Goal: Transaction & Acquisition: Subscribe to service/newsletter

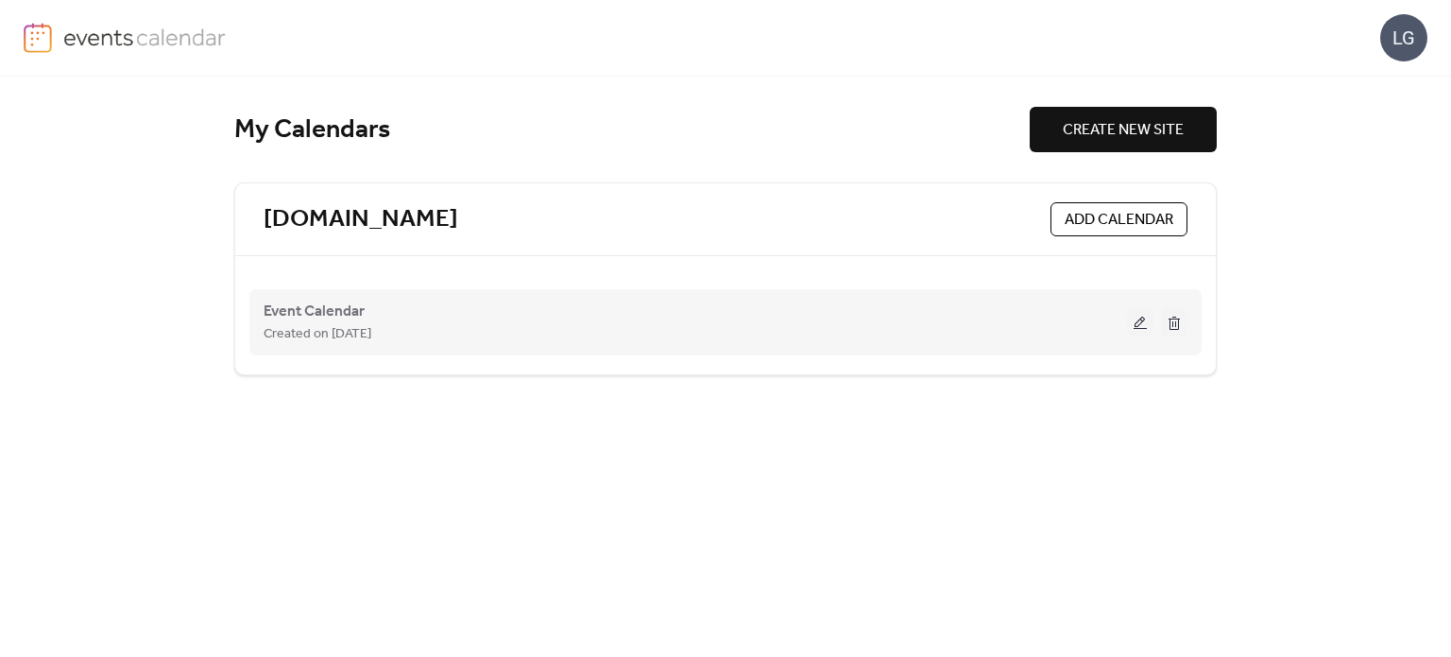
click at [327, 295] on div "Event Calendar Created on [DATE]" at bounding box center [726, 322] width 924 height 76
click at [329, 301] on span "Event Calendar" at bounding box center [314, 311] width 101 height 23
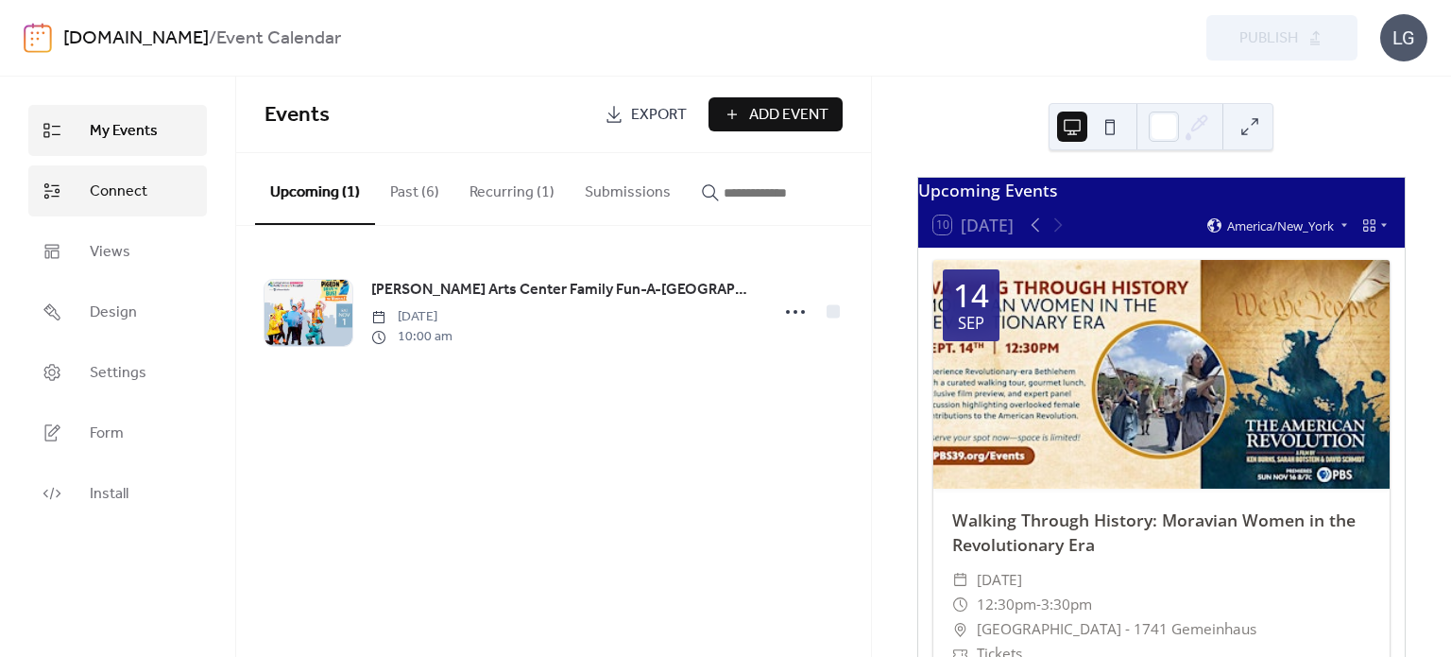
click at [124, 182] on span "Connect" at bounding box center [119, 191] width 58 height 23
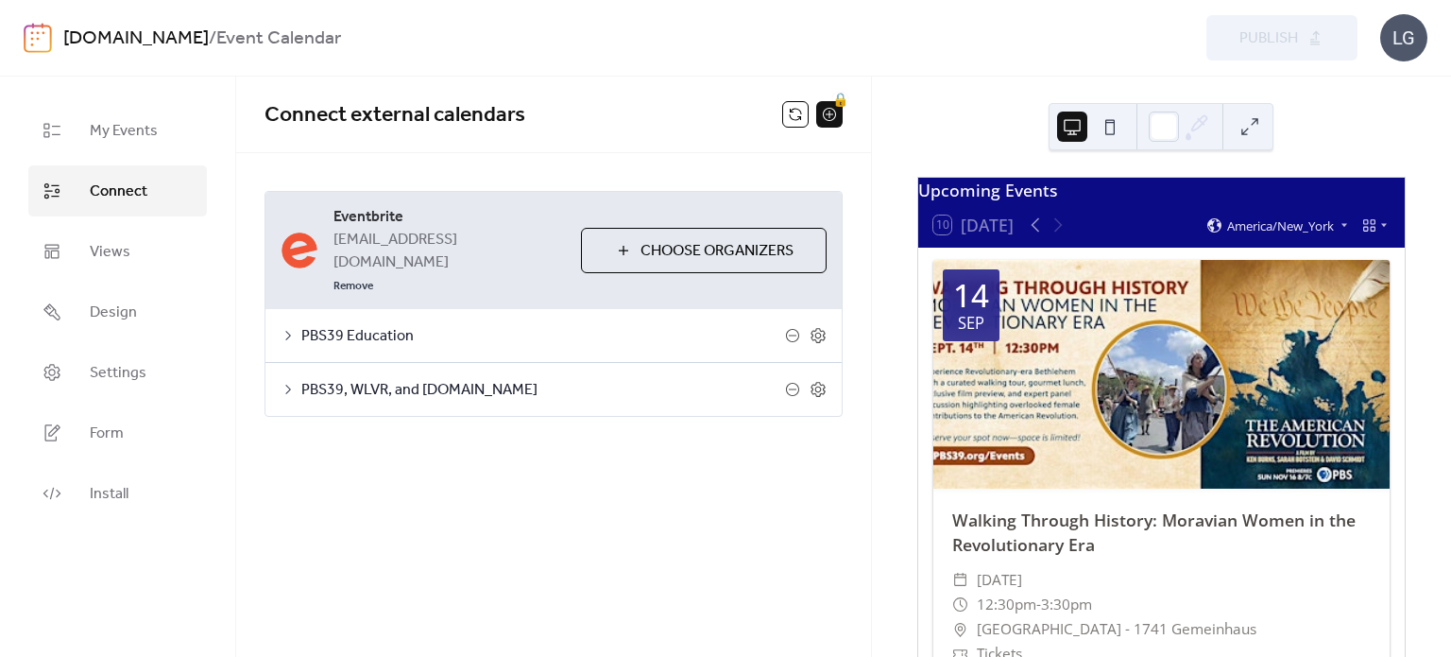
click at [388, 379] on span "PBS39, WLVR, and [DOMAIN_NAME]" at bounding box center [543, 390] width 484 height 23
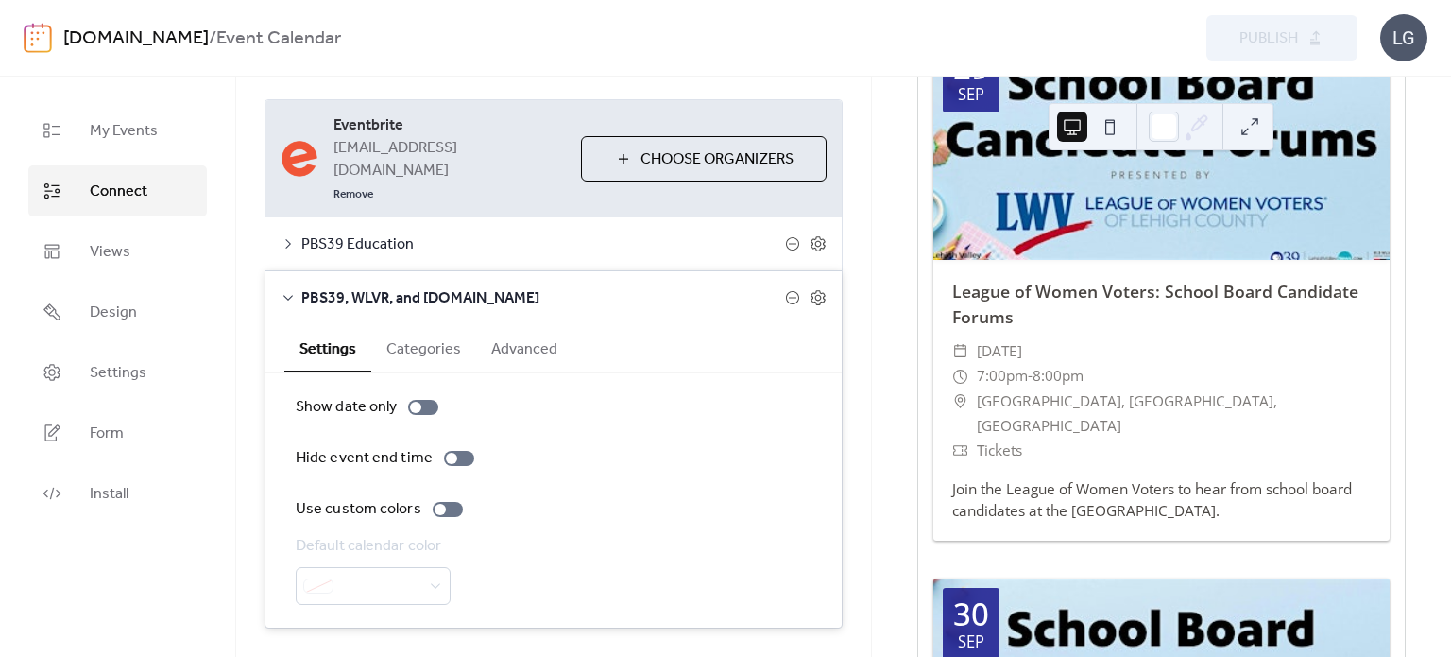
scroll to position [1341, 0]
click at [1121, 503] on div "Join the League of Women Voters to hear from school board candidates at the [GE…" at bounding box center [1162, 499] width 456 height 43
click at [1022, 353] on span "[DATE]" at bounding box center [999, 351] width 45 height 25
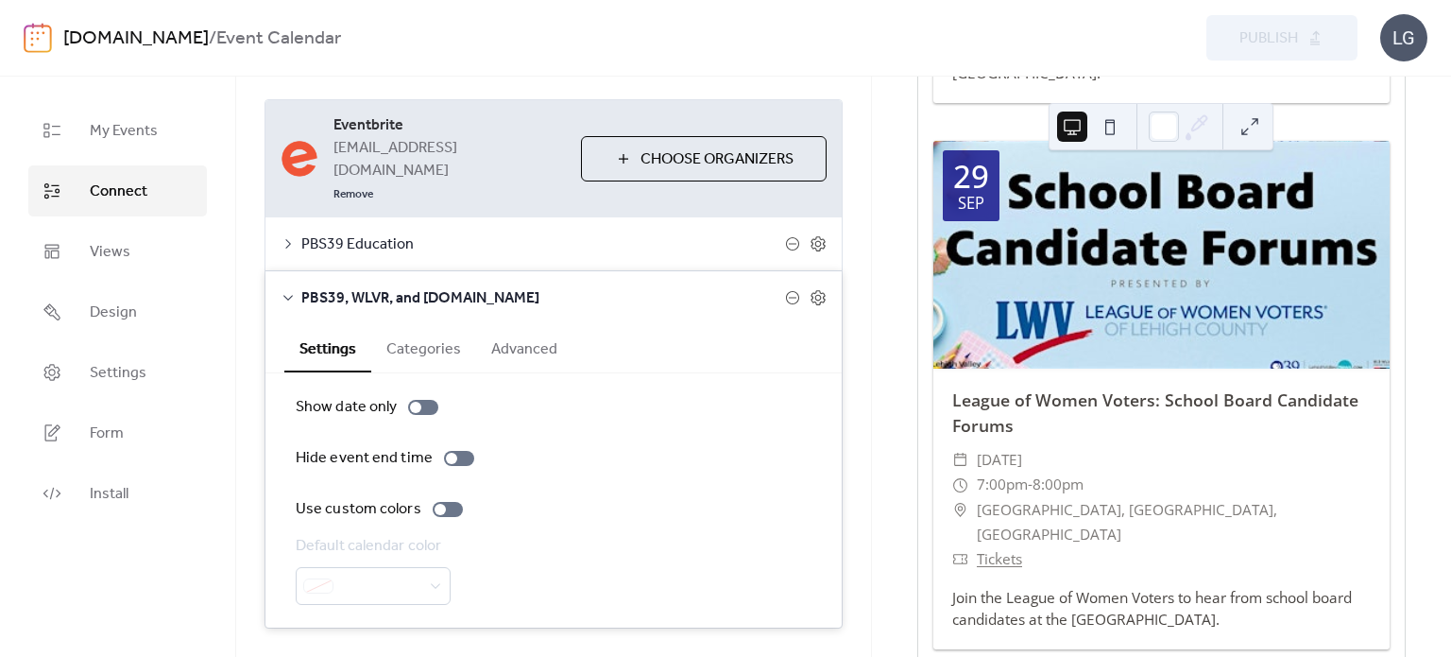
scroll to position [1230, 0]
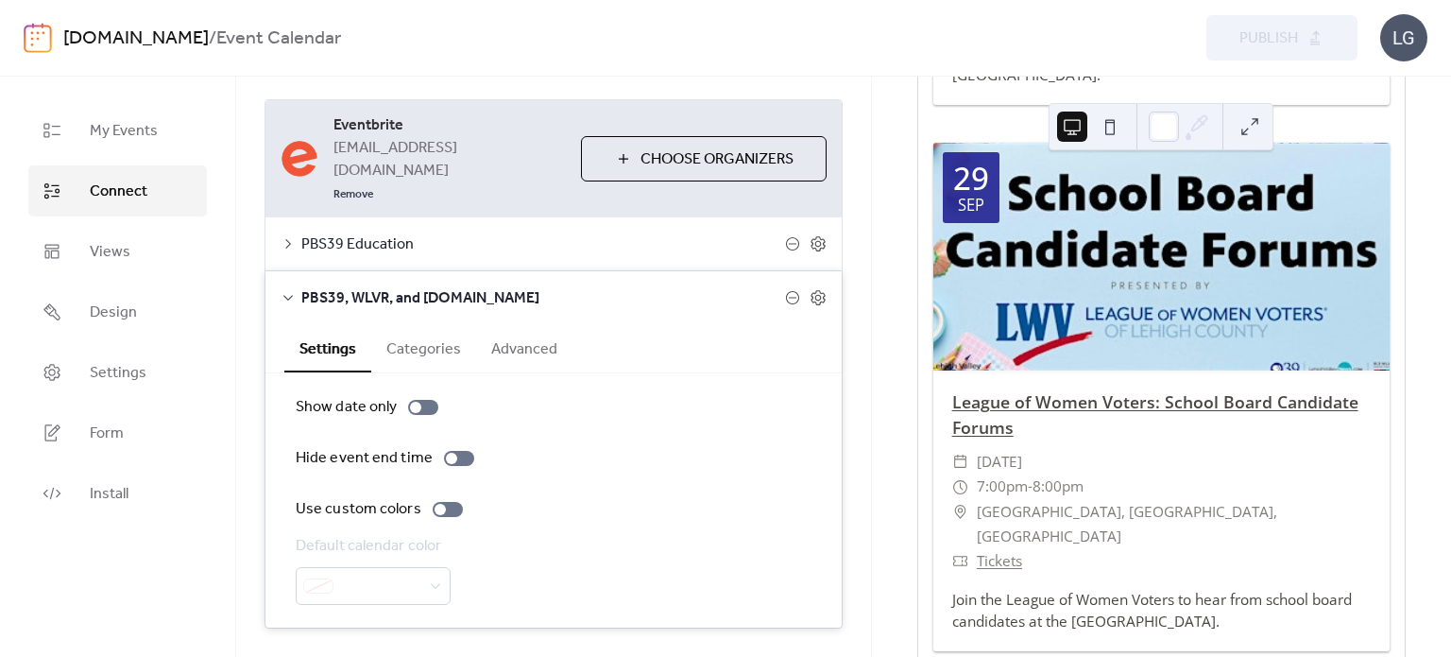
click at [1294, 399] on link "League of Women Voters: School Board Candidate Forums" at bounding box center [1155, 413] width 406 height 47
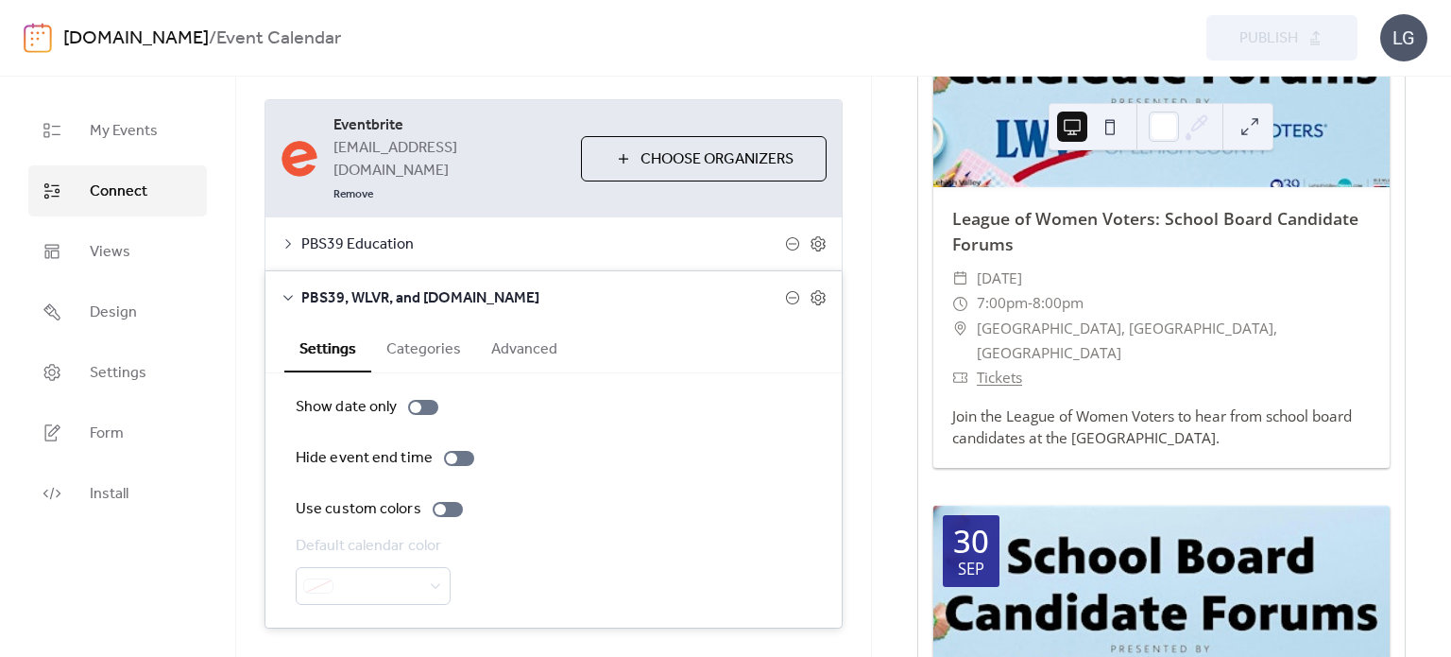
scroll to position [1416, 0]
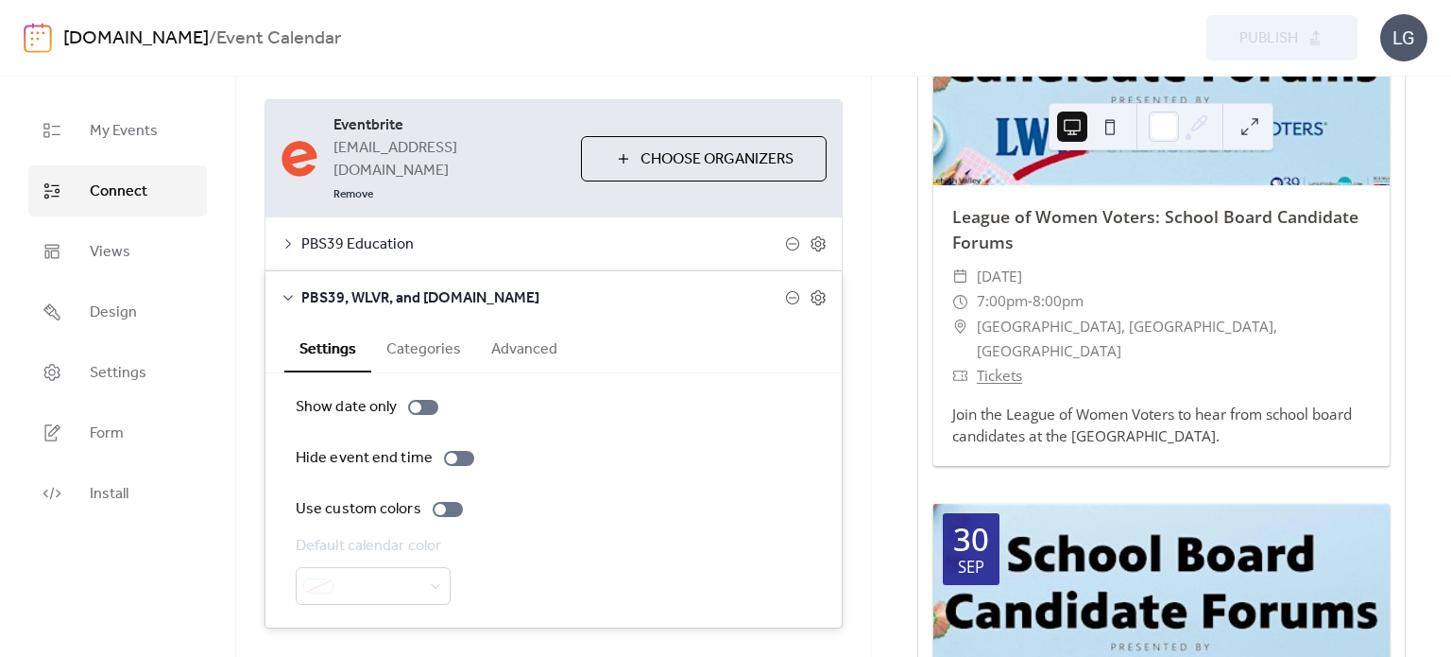
drag, startPoint x: 938, startPoint y: 290, endPoint x: 231, endPoint y: 414, distance: 718.5
click at [231, 414] on div "My Events Connect Views Design Settings Form Install" at bounding box center [118, 367] width 236 height 580
click at [395, 287] on span "PBS39, WLVR, and [DOMAIN_NAME]" at bounding box center [543, 298] width 484 height 23
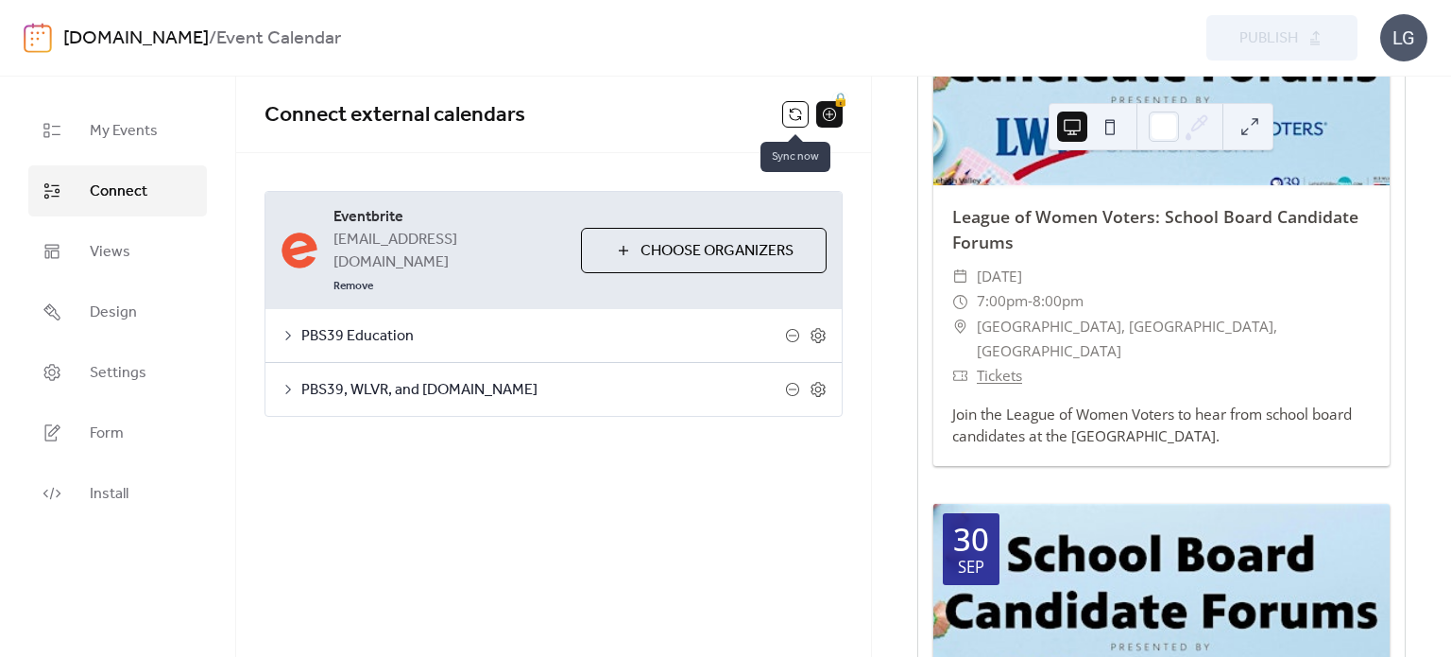
click at [802, 112] on button at bounding box center [795, 114] width 26 height 26
